Goal: Information Seeking & Learning: Find specific fact

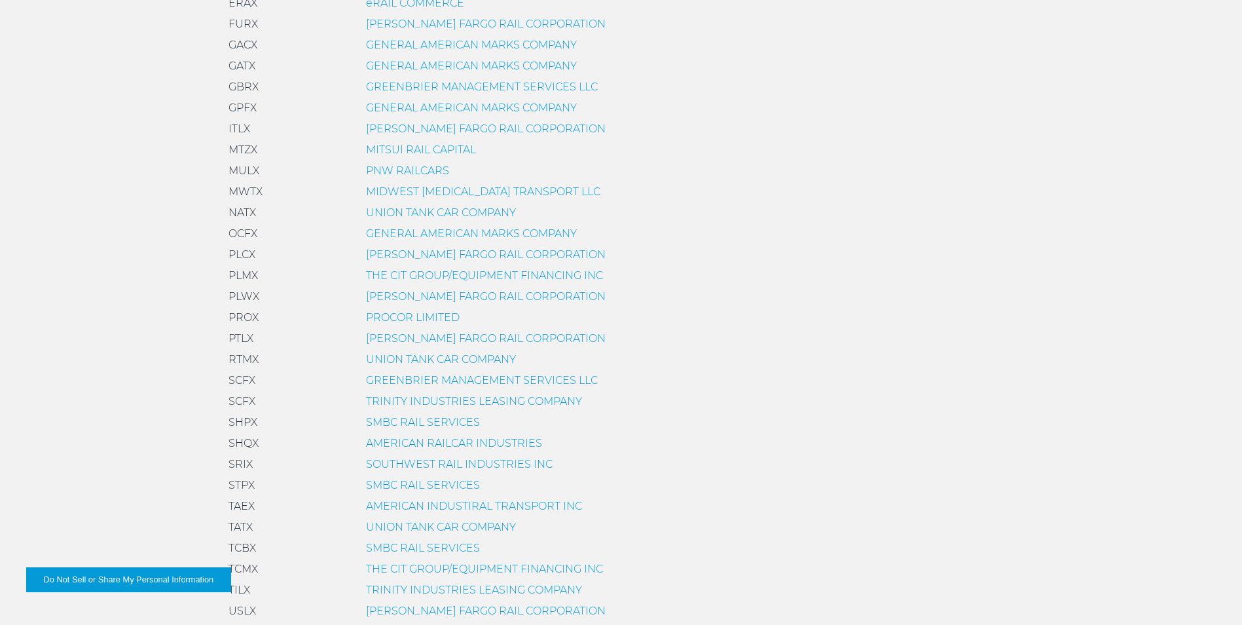
scroll to position [720, 0]
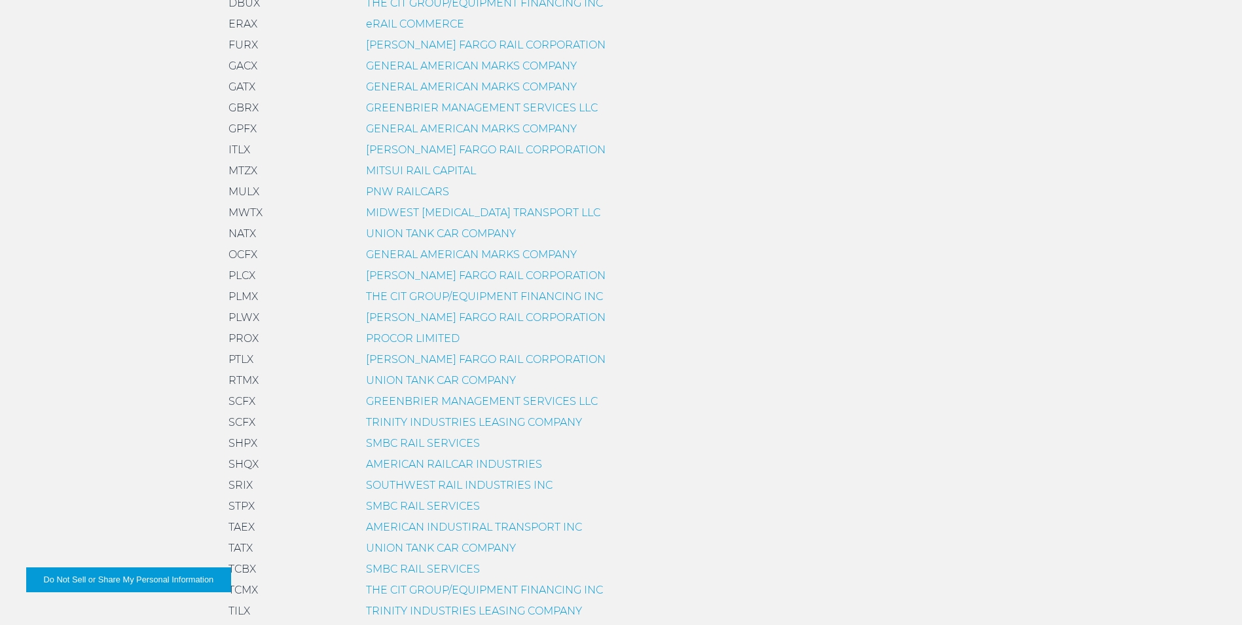
click at [410, 230] on link "UNION TANK CAR COMPANY" at bounding box center [441, 233] width 150 height 12
click at [406, 84] on link "GENERAL AMERICAN MARKS COMPANY" at bounding box center [471, 87] width 211 height 12
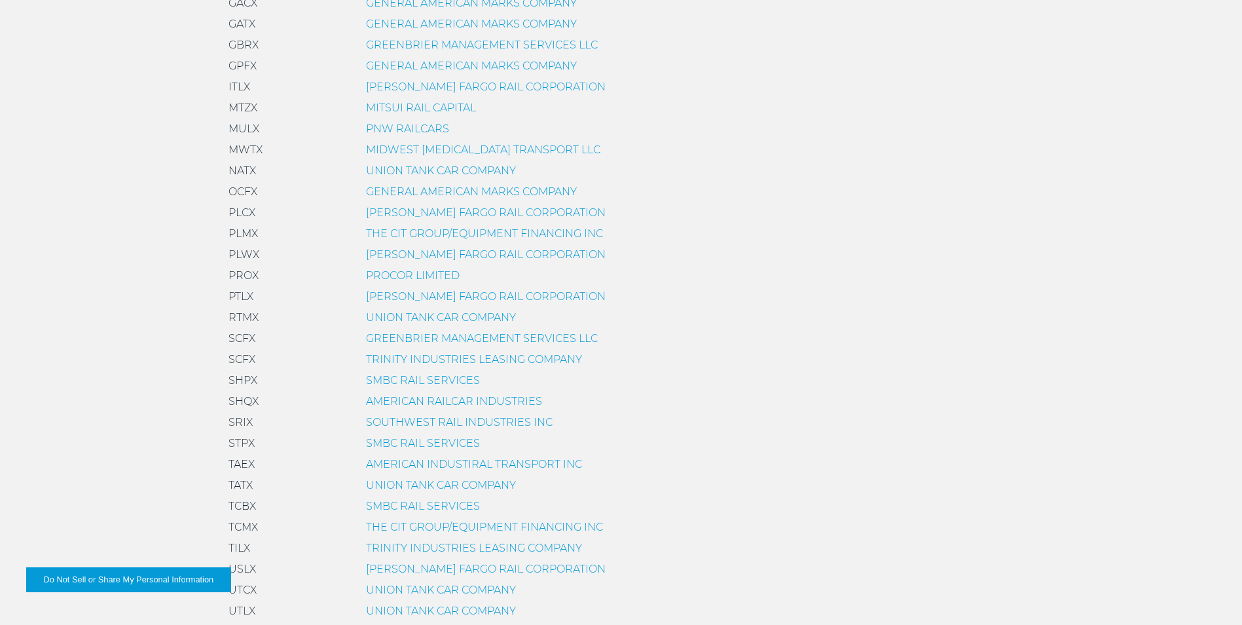
scroll to position [917, 0]
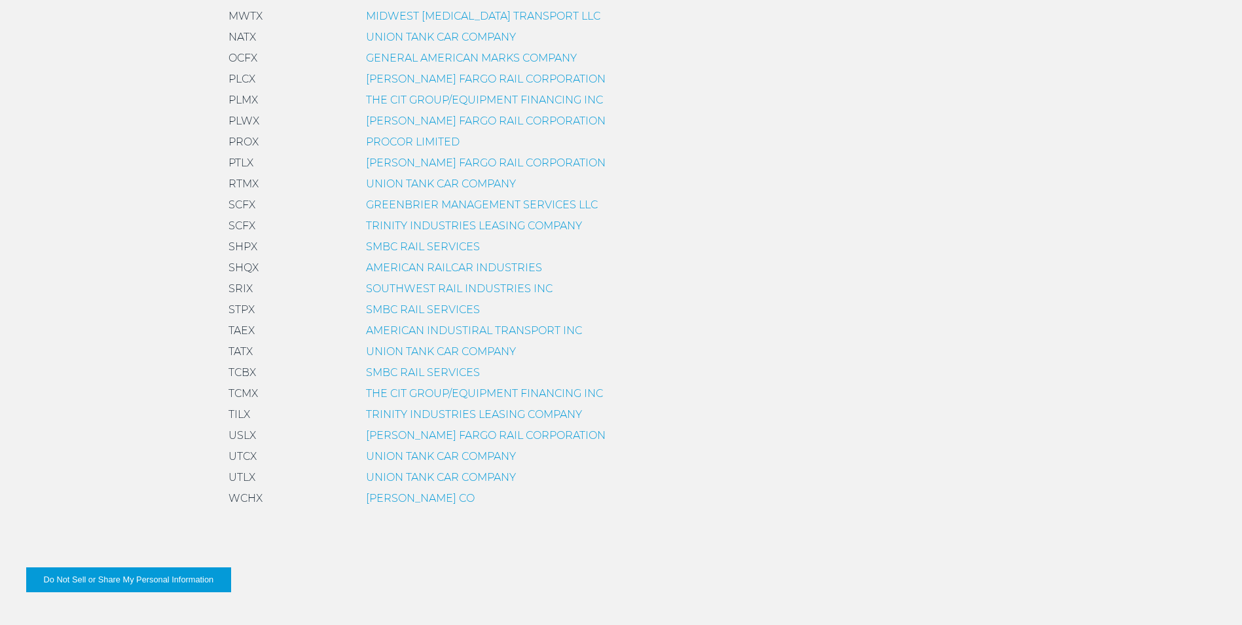
click at [384, 96] on link "THE CIT GROUP/EQUIPMENT FINANCING INC" at bounding box center [484, 100] width 237 height 12
click at [373, 414] on link "TRINITY INDUSTRIES LEASING COMPANY" at bounding box center [474, 414] width 216 height 12
click at [447, 264] on link "AMERICAN RAILCAR INDUSTRIES" at bounding box center [454, 267] width 176 height 12
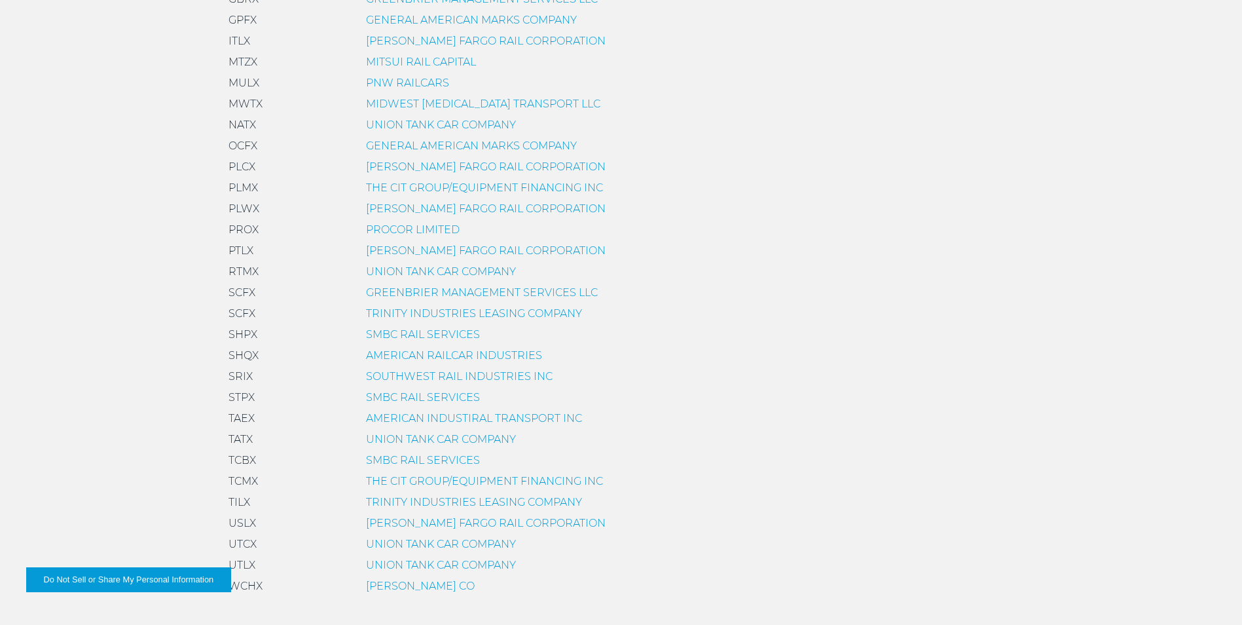
scroll to position [720, 0]
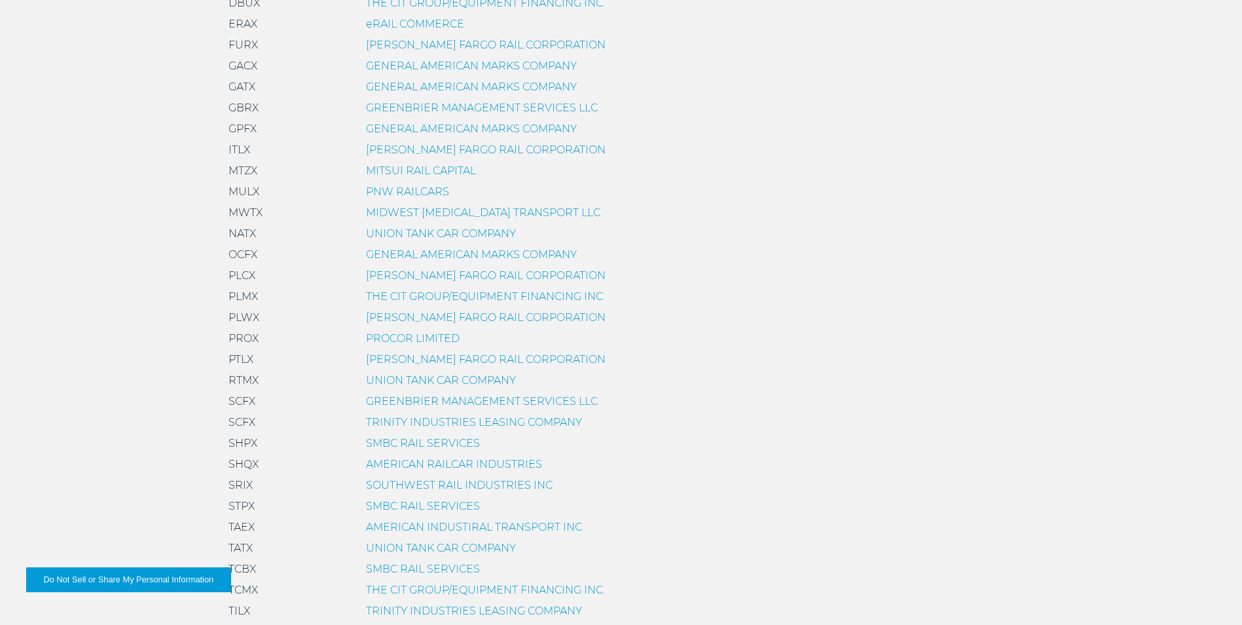
click at [422, 233] on link "UNION TANK CAR COMPANY" at bounding box center [441, 233] width 150 height 12
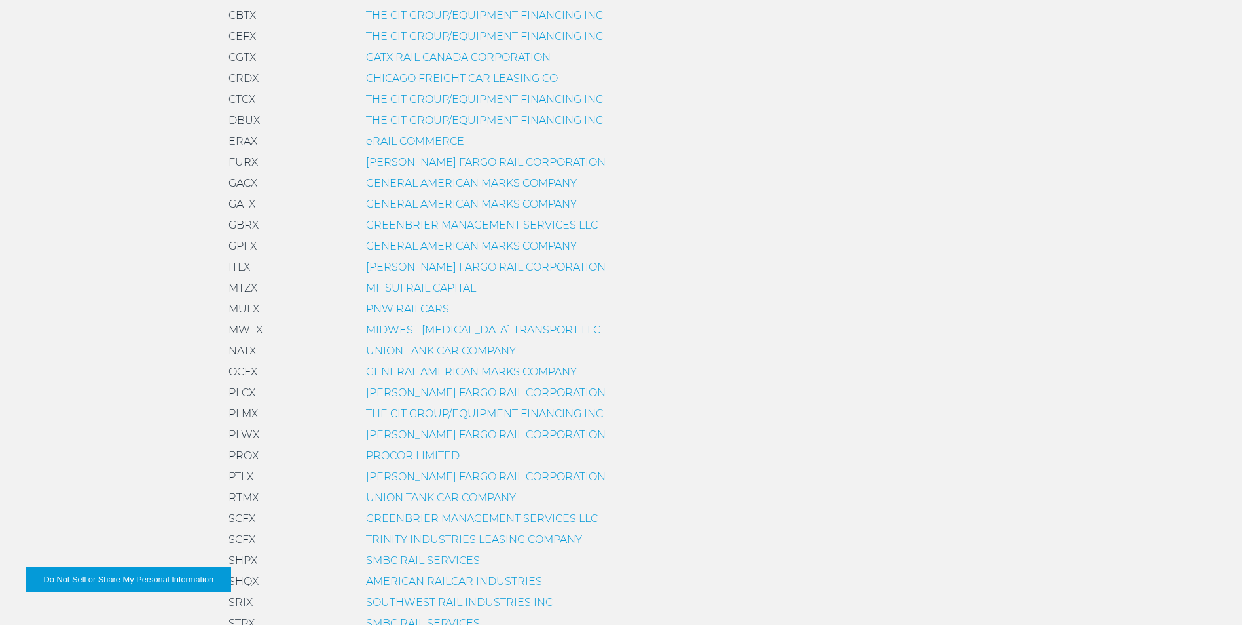
scroll to position [589, 0]
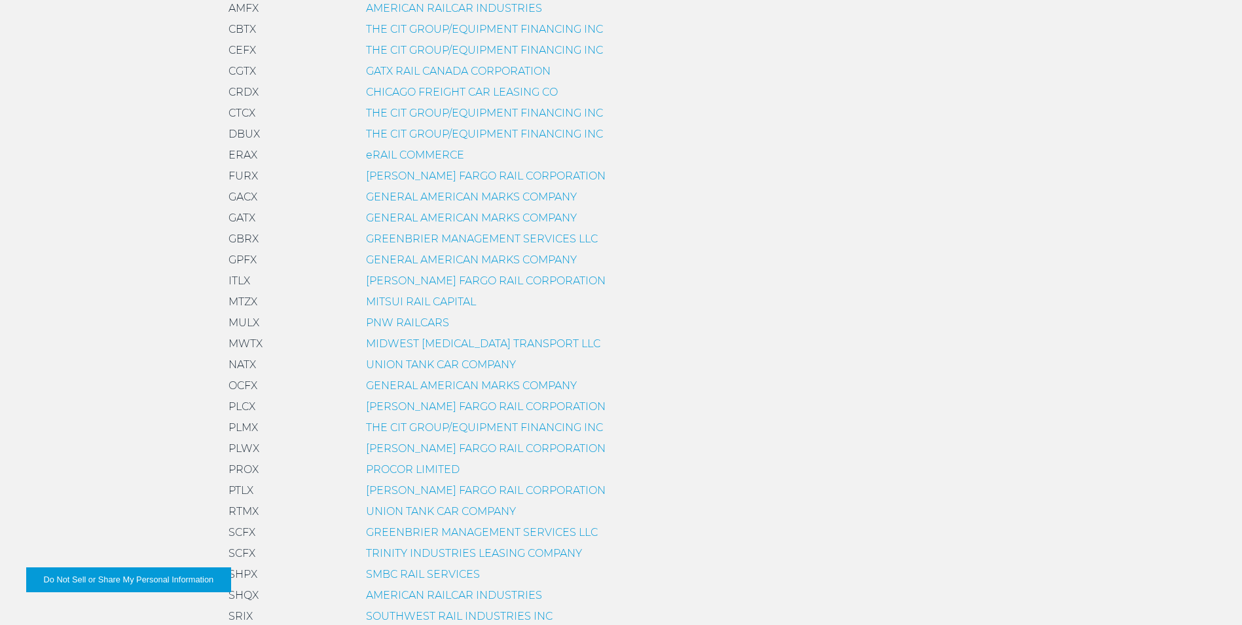
click at [395, 33] on link "THE CIT GROUP/EQUIPMENT FINANCING INC" at bounding box center [484, 29] width 237 height 12
click at [439, 468] on link "PROCOR LIMITED" at bounding box center [413, 469] width 94 height 12
click at [403, 431] on link "THE CIT GROUP/EQUIPMENT FINANCING INC" at bounding box center [484, 427] width 237 height 12
